Goal: Book appointment/travel/reservation

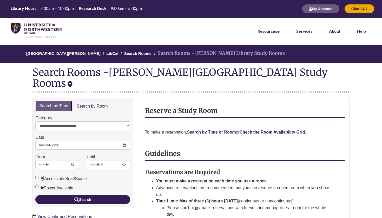
scroll to position [71, 0]
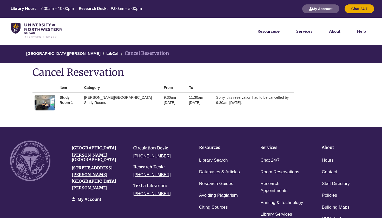
click at [124, 53] on li "Cancel Reservation" at bounding box center [144, 54] width 49 height 8
click at [61, 52] on link "[GEOGRAPHIC_DATA][PERSON_NAME]" at bounding box center [63, 53] width 74 height 4
click at [60, 53] on link "[GEOGRAPHIC_DATA][PERSON_NAME]" at bounding box center [63, 53] width 74 height 4
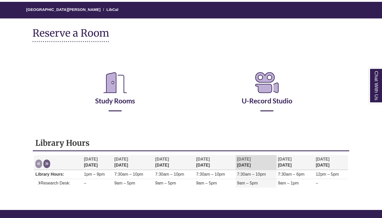
scroll to position [6, 0]
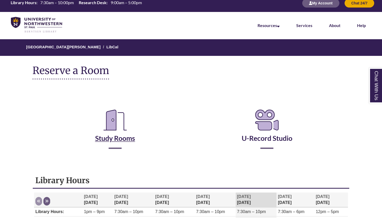
click at [111, 125] on icon "Reserve a Room" at bounding box center [115, 120] width 32 height 29
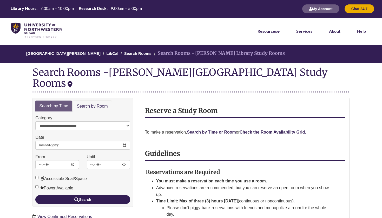
click at [260, 130] on strong "Check the Room Availability Grid." at bounding box center [273, 132] width 67 height 4
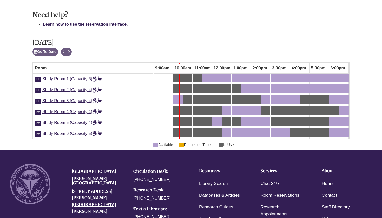
scroll to position [261, 0]
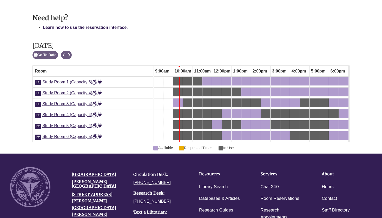
click at [188, 81] on div "10:30am Thursday, September 18, 2025 - Study Room 1 - In Use" at bounding box center [188, 81] width 8 height 6
click at [188, 80] on div "10:30am Thursday, September 18, 2025 - Study Room 1 - In Use" at bounding box center [188, 81] width 8 height 6
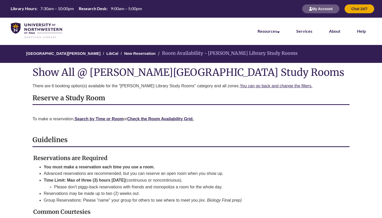
scroll to position [0, 0]
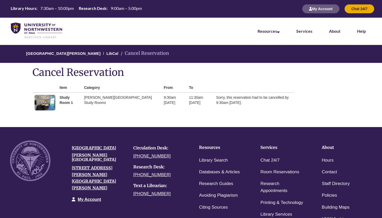
click at [74, 95] on td "Study Room 1" at bounding box center [69, 103] width 24 height 20
click at [62, 97] on strong "Study Room 1" at bounding box center [66, 99] width 13 height 9
click at [95, 94] on td "[PERSON_NAME][GEOGRAPHIC_DATA] Study Rooms" at bounding box center [122, 103] width 80 height 20
click at [162, 103] on td "9:30am Thursday, September 18, 2025" at bounding box center [174, 103] width 25 height 20
click at [215, 105] on td "Sorry, this reservation had to be cancelled by 9:30am Thursday, September 18, 2…" at bounding box center [254, 103] width 80 height 20
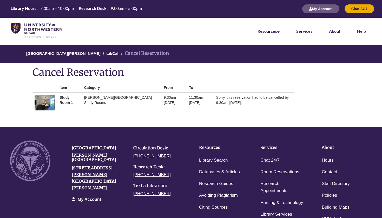
drag, startPoint x: 215, startPoint y: 105, endPoint x: 203, endPoint y: 116, distance: 16.6
click at [203, 116] on div "Item Category From To Study Room 1 Berntsen Library Study Rooms 9:30am Thursday…" at bounding box center [164, 100] width 262 height 35
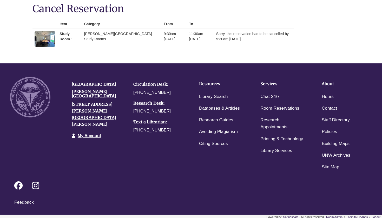
scroll to position [63, 0]
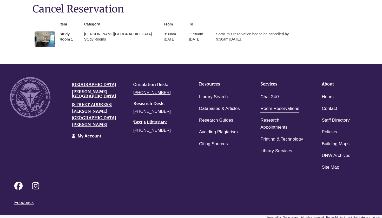
click at [272, 106] on link "Room Reservations" at bounding box center [280, 109] width 39 height 8
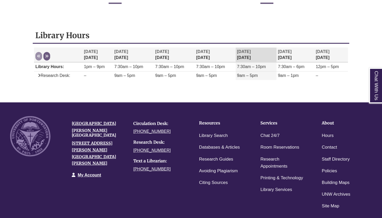
scroll to position [150, 0]
